Goal: Transaction & Acquisition: Purchase product/service

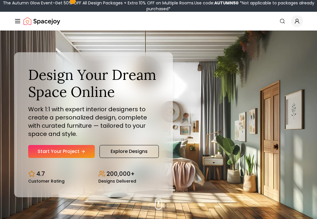
click at [41, 150] on link "Start Your Project" at bounding box center [61, 151] width 67 height 13
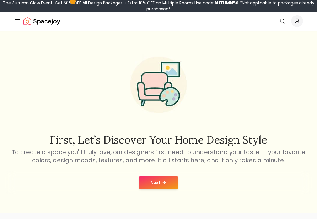
click at [144, 183] on button "Next" at bounding box center [158, 182] width 39 height 13
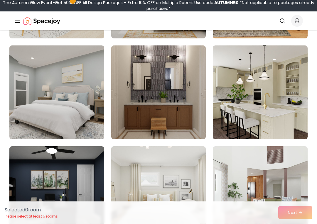
scroll to position [252, 0]
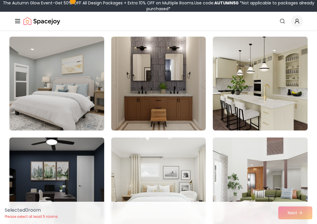
click at [175, 98] on img at bounding box center [158, 84] width 95 height 94
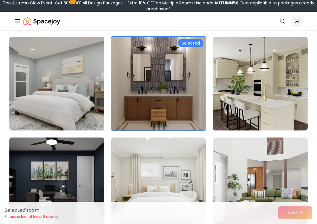
click at [260, 80] on img at bounding box center [260, 84] width 95 height 94
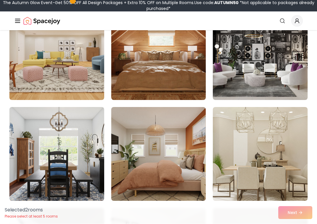
scroll to position [686, 0]
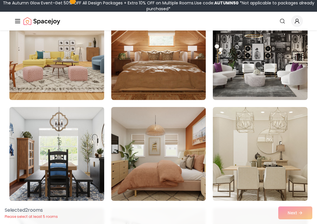
click at [254, 138] on img at bounding box center [260, 154] width 95 height 94
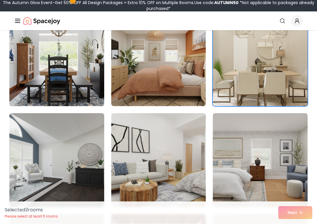
scroll to position [781, 0]
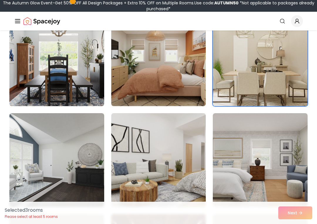
click at [84, 77] on img at bounding box center [56, 59] width 95 height 94
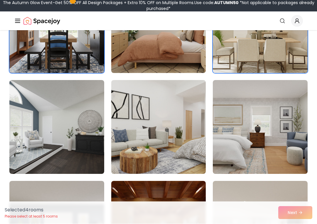
scroll to position [814, 0]
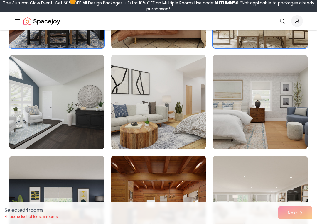
click at [271, 123] on img at bounding box center [260, 102] width 95 height 94
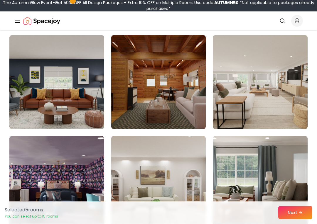
scroll to position [960, 0]
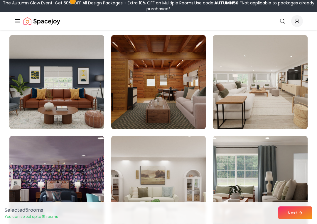
click at [275, 95] on img at bounding box center [260, 82] width 95 height 94
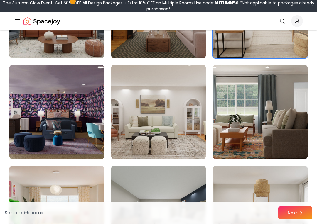
click at [183, 134] on img at bounding box center [158, 112] width 95 height 94
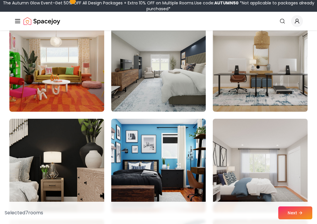
click at [278, 80] on img at bounding box center [260, 65] width 95 height 94
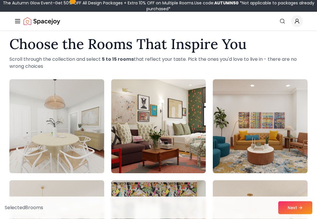
scroll to position [0, 0]
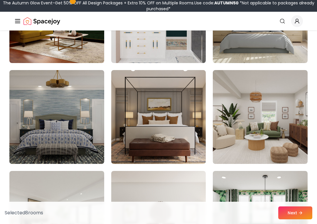
click at [191, 142] on img at bounding box center [158, 117] width 95 height 94
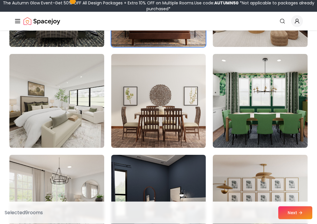
scroll to position [1749, 0]
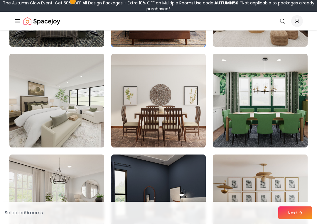
click at [89, 111] on img at bounding box center [56, 101] width 95 height 94
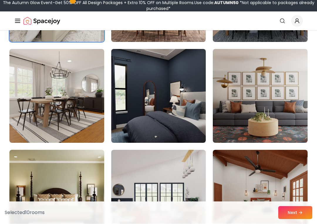
scroll to position [1855, 0]
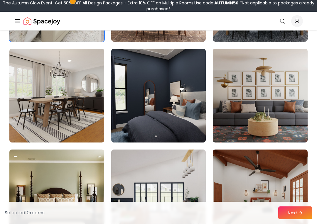
click at [186, 119] on img at bounding box center [158, 96] width 95 height 94
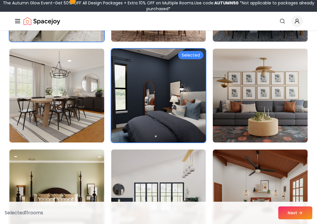
click at [75, 118] on img at bounding box center [56, 96] width 95 height 94
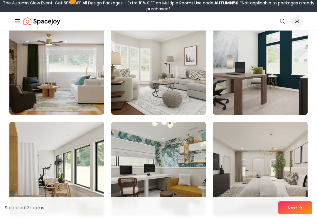
scroll to position [2691, 0]
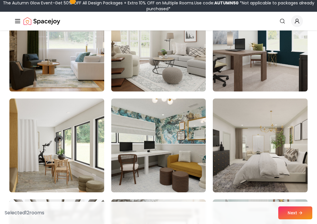
click at [272, 132] on img at bounding box center [260, 146] width 95 height 94
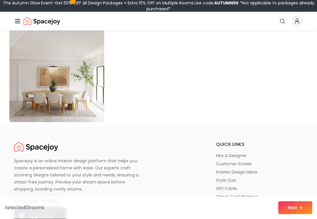
scroll to position [3387, 0]
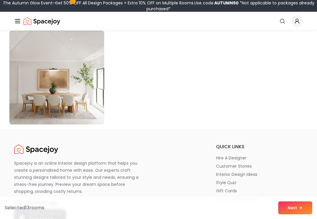
click at [297, 208] on button "Next" at bounding box center [295, 207] width 34 height 13
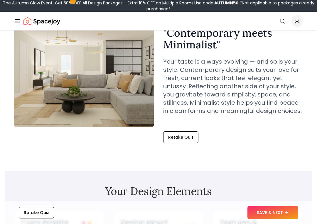
scroll to position [49, 0]
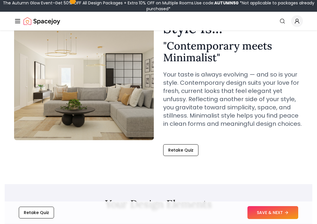
click at [279, 214] on button "SAVE & NEXT" at bounding box center [272, 213] width 51 height 13
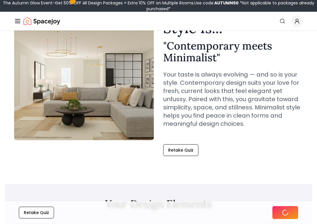
scroll to position [49, 0]
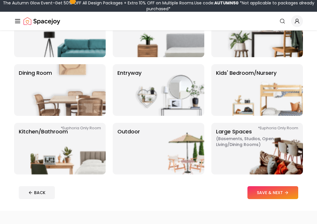
scroll to position [74, 0]
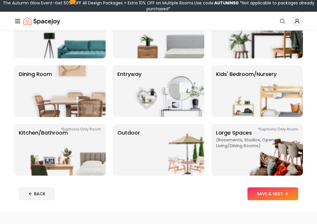
click at [97, 149] on img at bounding box center [68, 150] width 75 height 52
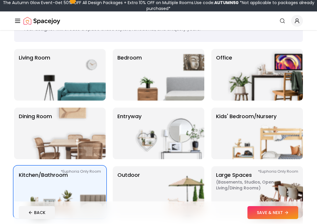
scroll to position [32, 0]
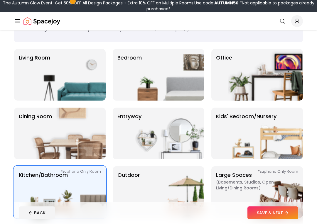
click at [85, 89] on img at bounding box center [68, 75] width 75 height 52
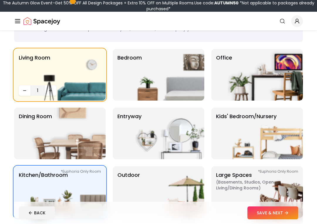
click at [254, 73] on img at bounding box center [265, 75] width 75 height 52
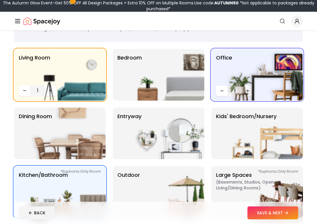
click at [175, 83] on img at bounding box center [166, 75] width 75 height 52
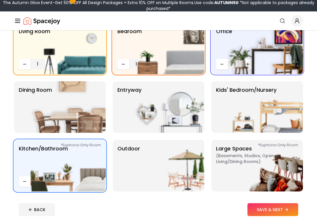
scroll to position [58, 0]
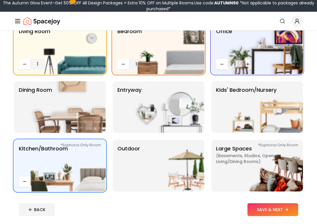
click at [178, 168] on img at bounding box center [166, 166] width 75 height 52
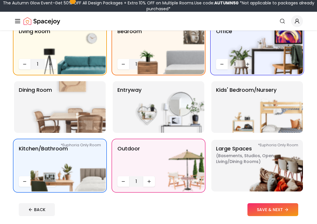
click at [179, 112] on img at bounding box center [166, 107] width 75 height 52
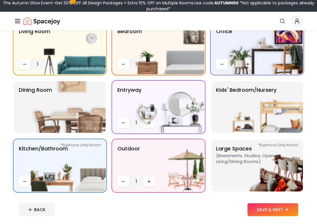
click at [259, 113] on img at bounding box center [265, 107] width 75 height 52
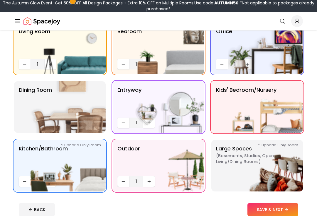
click at [262, 163] on img at bounding box center [265, 166] width 75 height 52
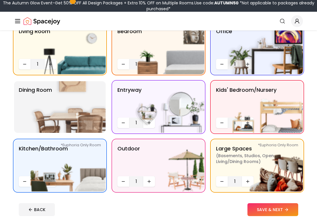
click at [89, 120] on img at bounding box center [68, 107] width 75 height 52
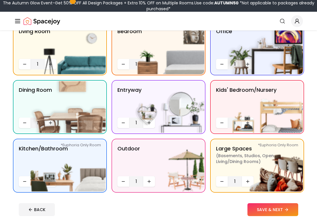
click at [278, 208] on button "SAVE & NEXT" at bounding box center [272, 209] width 51 height 13
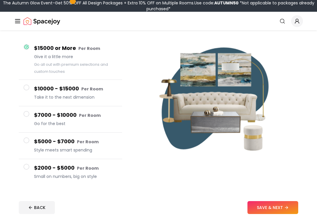
scroll to position [32, 0]
